Goal: Register for event/course

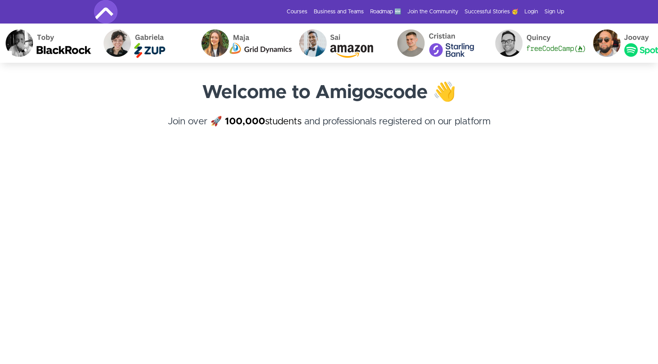
scroll to position [45, 0]
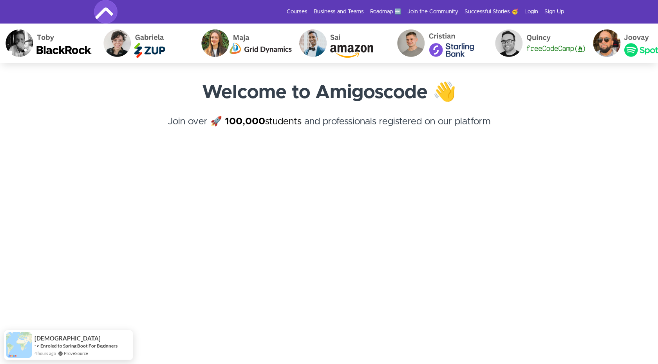
click at [532, 12] on link "Login" at bounding box center [531, 12] width 14 height 8
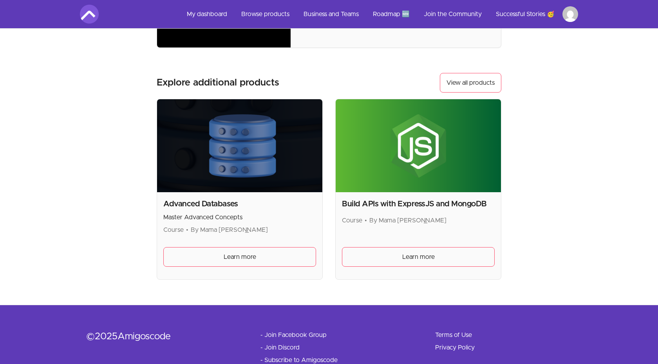
scroll to position [116, 0]
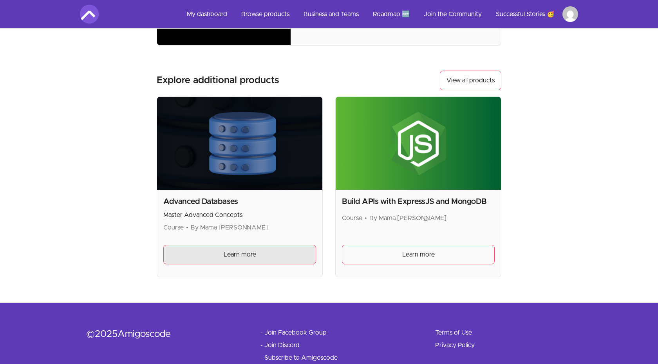
click at [237, 260] on link "Learn more" at bounding box center [239, 254] width 153 height 20
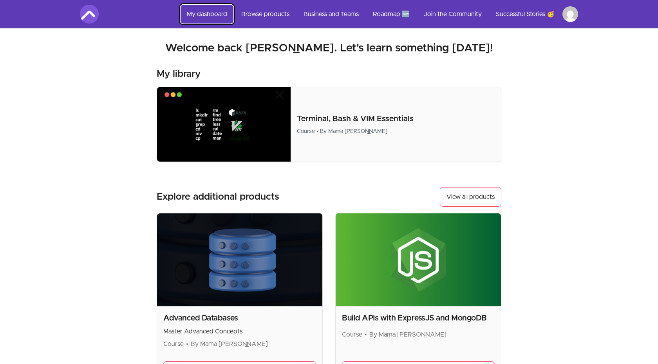
click at [222, 15] on link "My dashboard" at bounding box center [207, 14] width 53 height 19
click at [473, 193] on link "View all products" at bounding box center [470, 197] width 61 height 20
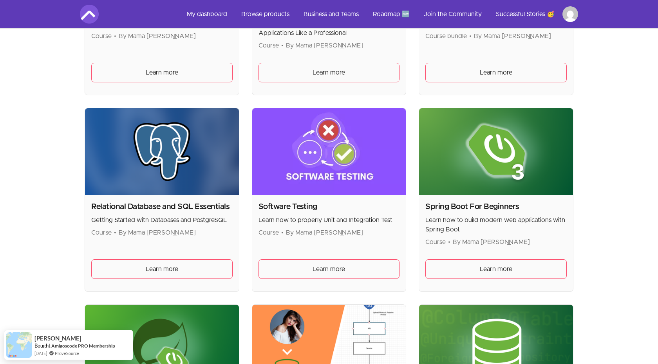
scroll to position [1667, 0]
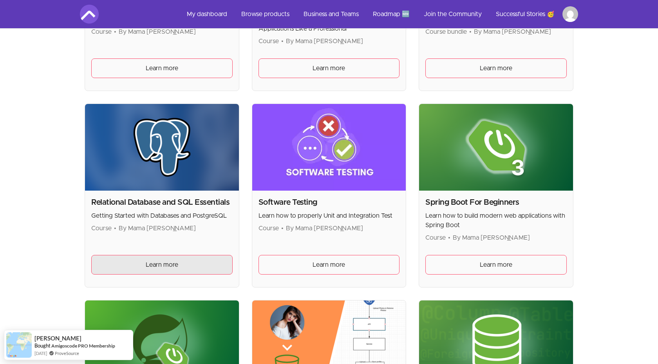
click at [192, 258] on link "Learn more" at bounding box center [161, 265] width 141 height 20
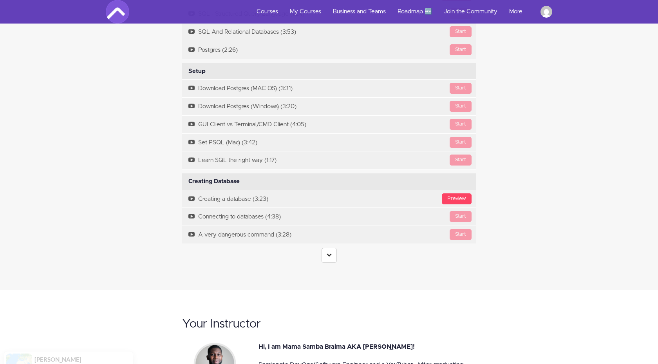
scroll to position [1734, 0]
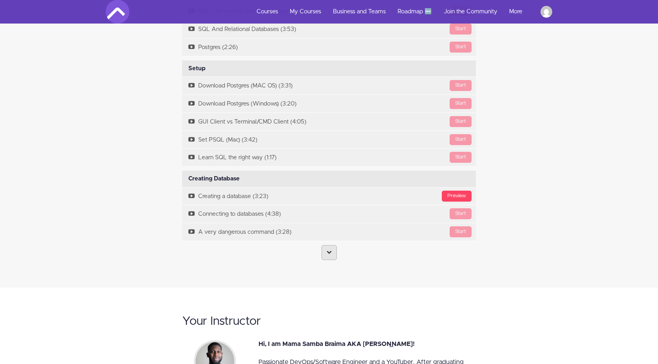
click at [327, 252] on link at bounding box center [329, 252] width 15 height 15
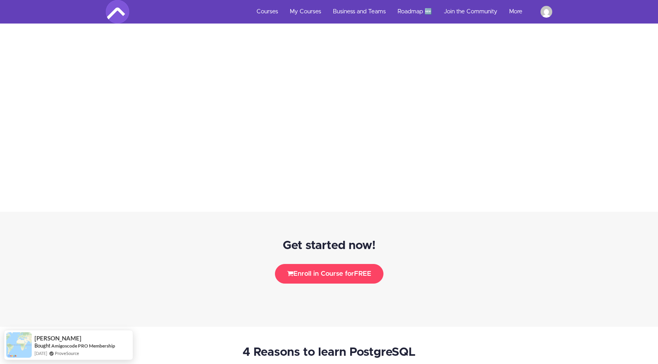
scroll to position [861, 0]
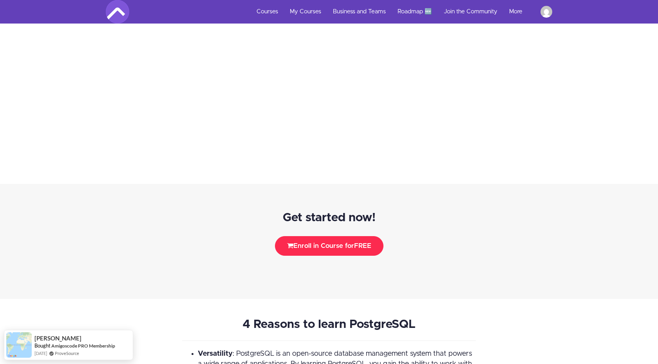
click at [320, 242] on button "Enroll in Course for FREE" at bounding box center [329, 246] width 109 height 20
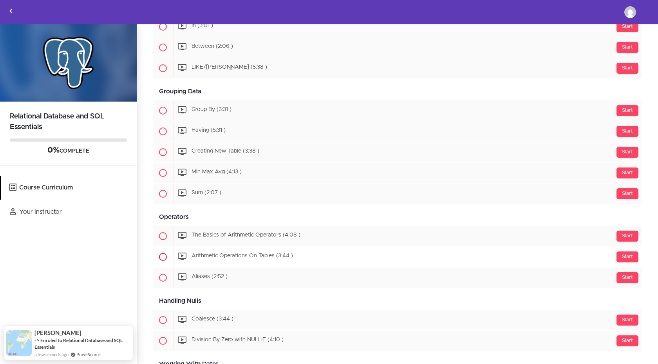
scroll to position [789, 0]
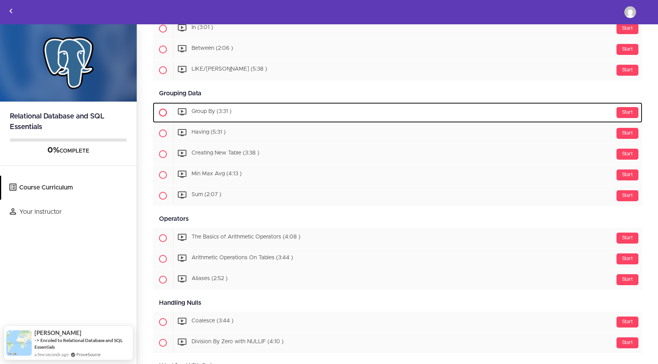
click at [222, 112] on span "Group By (3:31 )" at bounding box center [212, 111] width 40 height 5
